Goal: Answer question/provide support

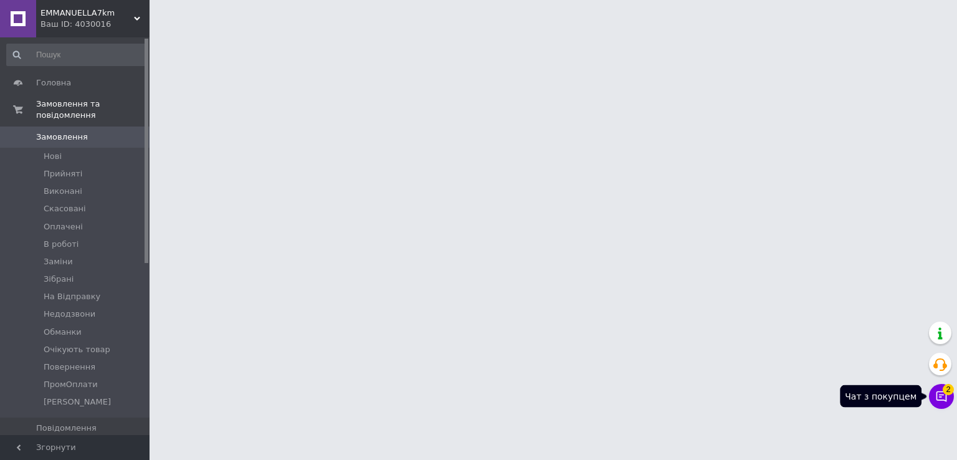
click at [948, 393] on span "2" at bounding box center [948, 389] width 11 height 11
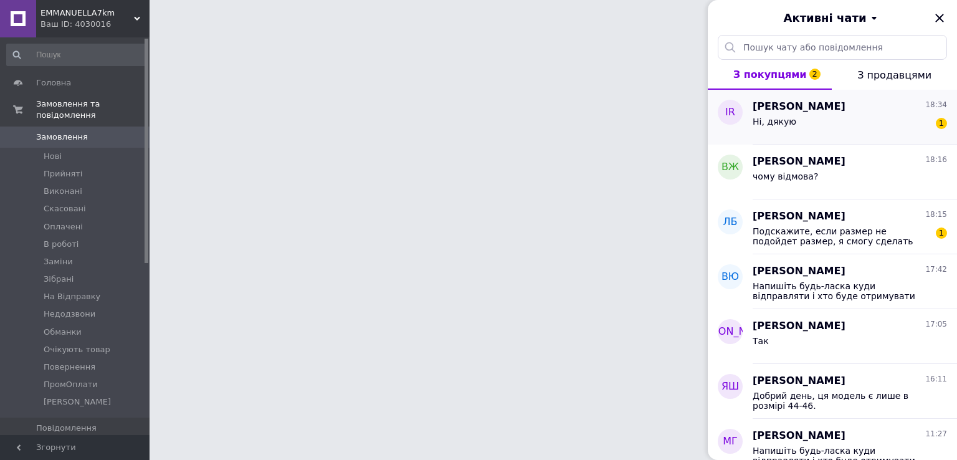
click at [797, 136] on div "Iryna Ryndina 18:34 Ні, дякую 1" at bounding box center [855, 117] width 204 height 55
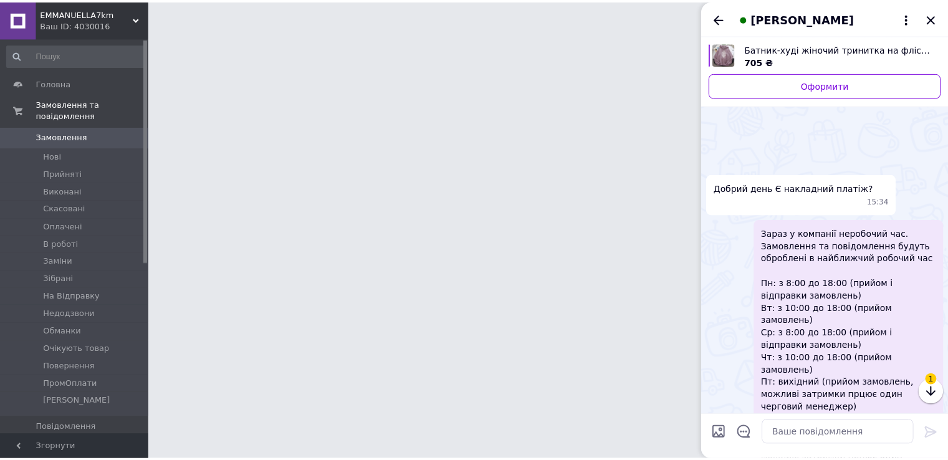
scroll to position [318, 0]
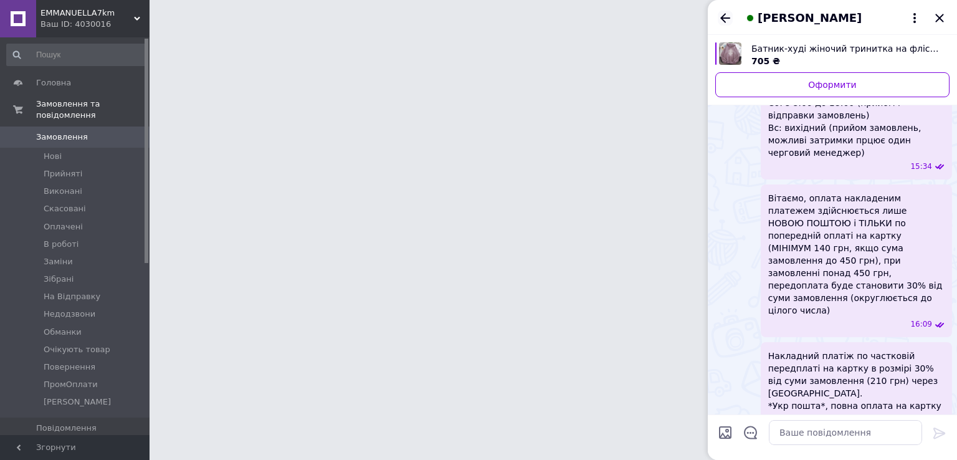
click at [728, 17] on icon "Назад" at bounding box center [725, 18] width 15 height 15
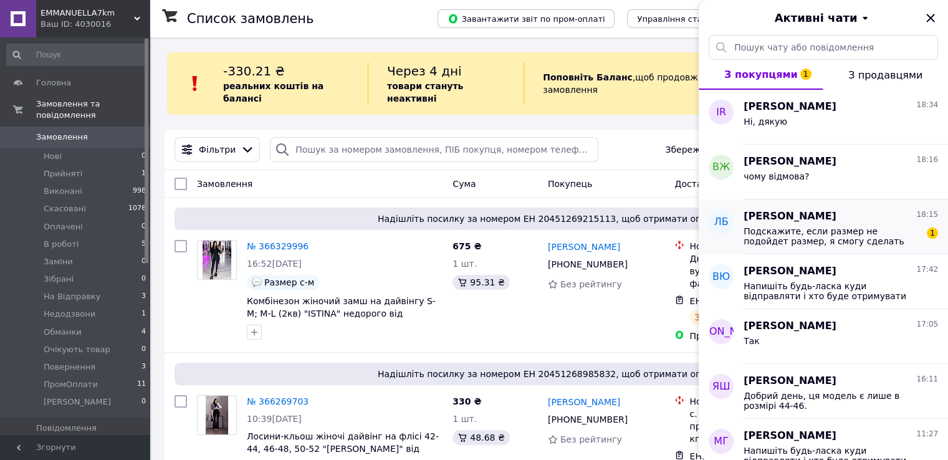
click at [875, 237] on span "Подскажите, если размер не подойдет размер, я смогу сделать обмен?" at bounding box center [831, 236] width 177 height 20
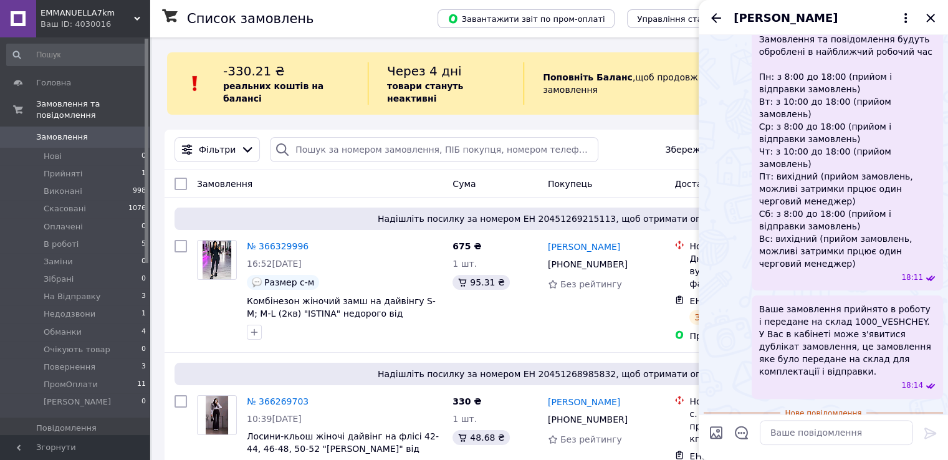
scroll to position [341, 0]
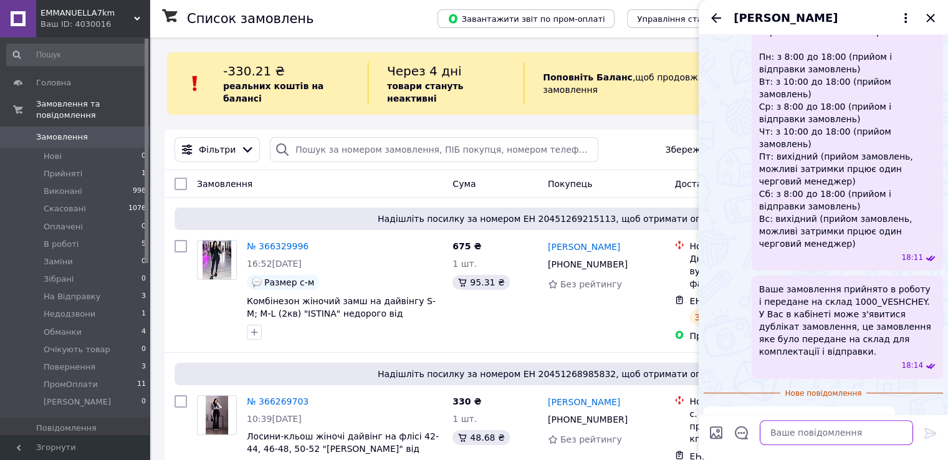
click at [793, 434] on textarea at bounding box center [836, 432] width 153 height 25
paste textarea "Повернення у нас є лише відразу з відділення пошти, після огляду товару і склад…"
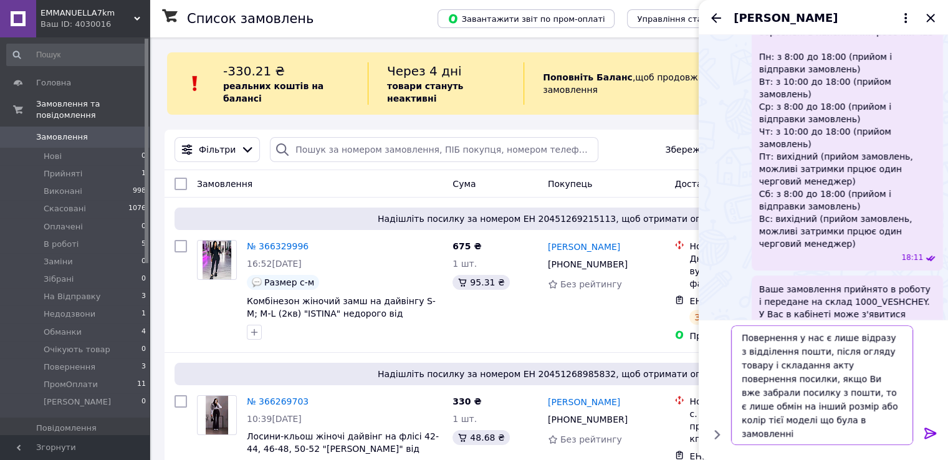
type textarea "Повернення у нас є лише відразу з відділення пошти, після огляду товару і склад…"
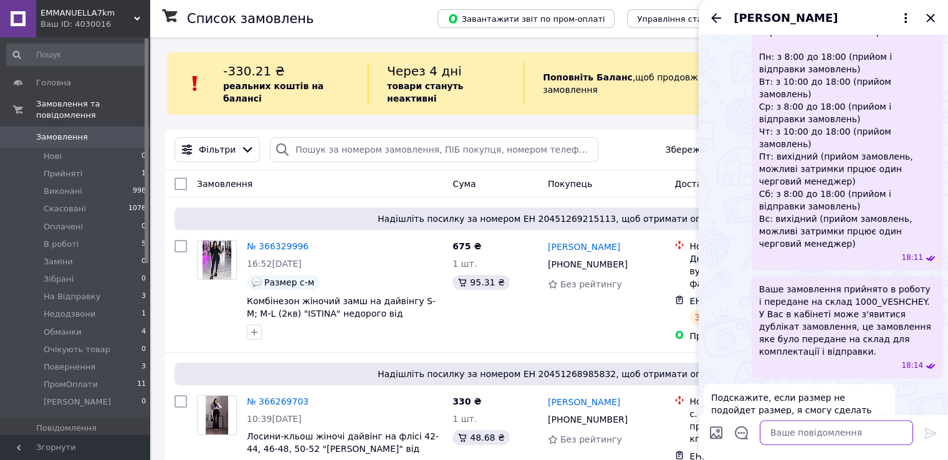
scroll to position [426, 0]
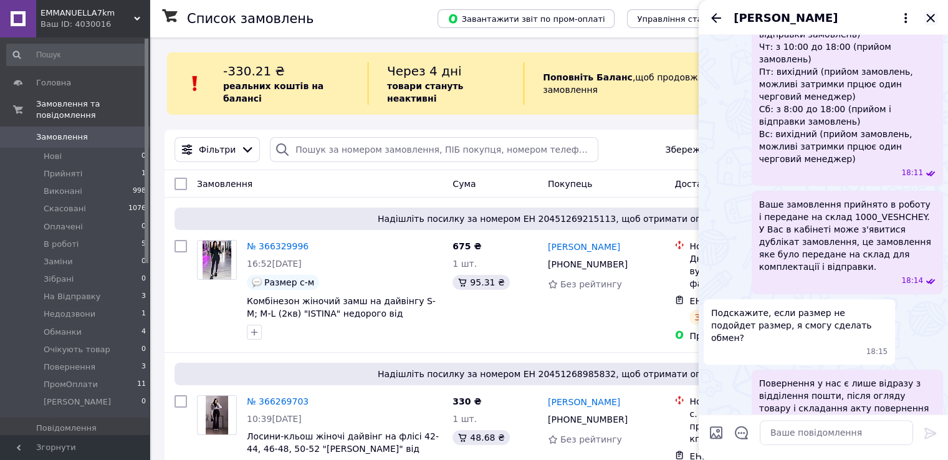
click at [929, 20] on icon "Закрити" at bounding box center [930, 18] width 15 height 15
